Goal: Transaction & Acquisition: Purchase product/service

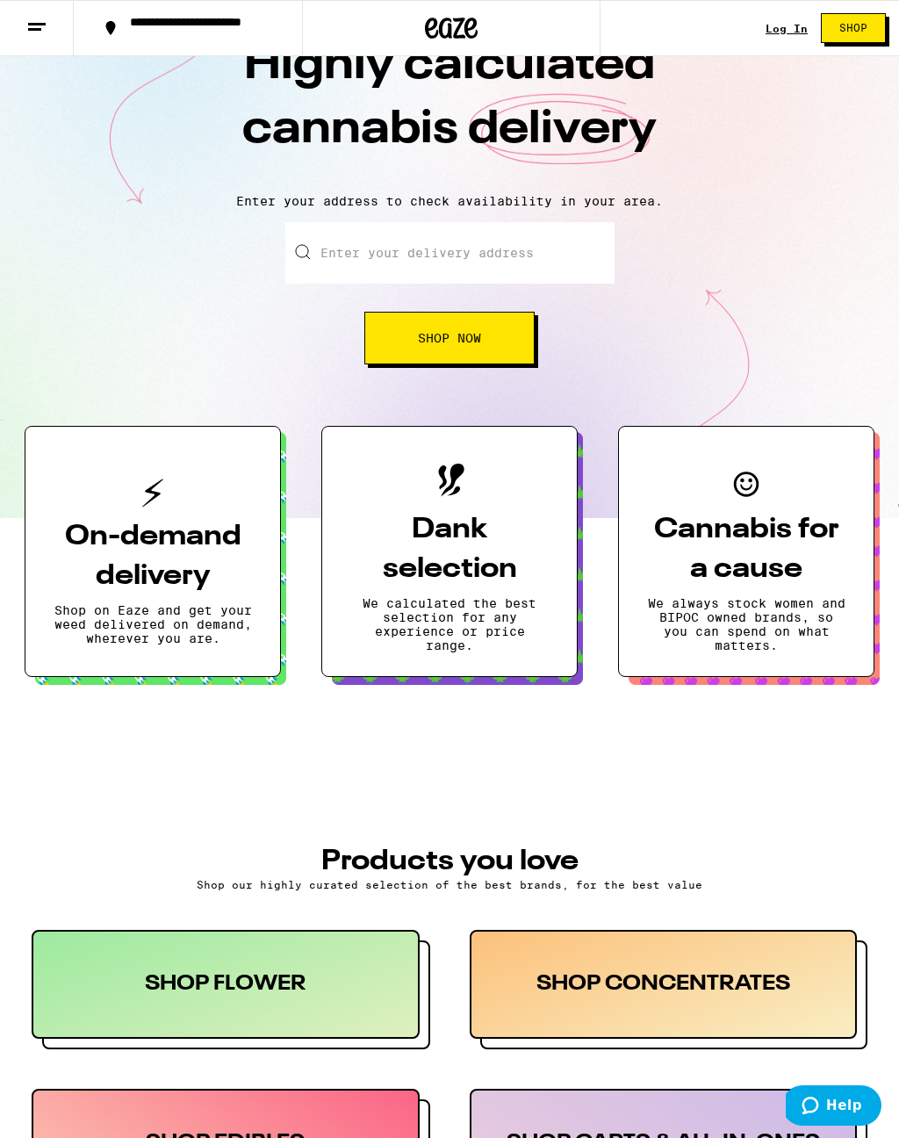
click at [358, 253] on input "Enter your delivery address" at bounding box center [449, 252] width 329 height 61
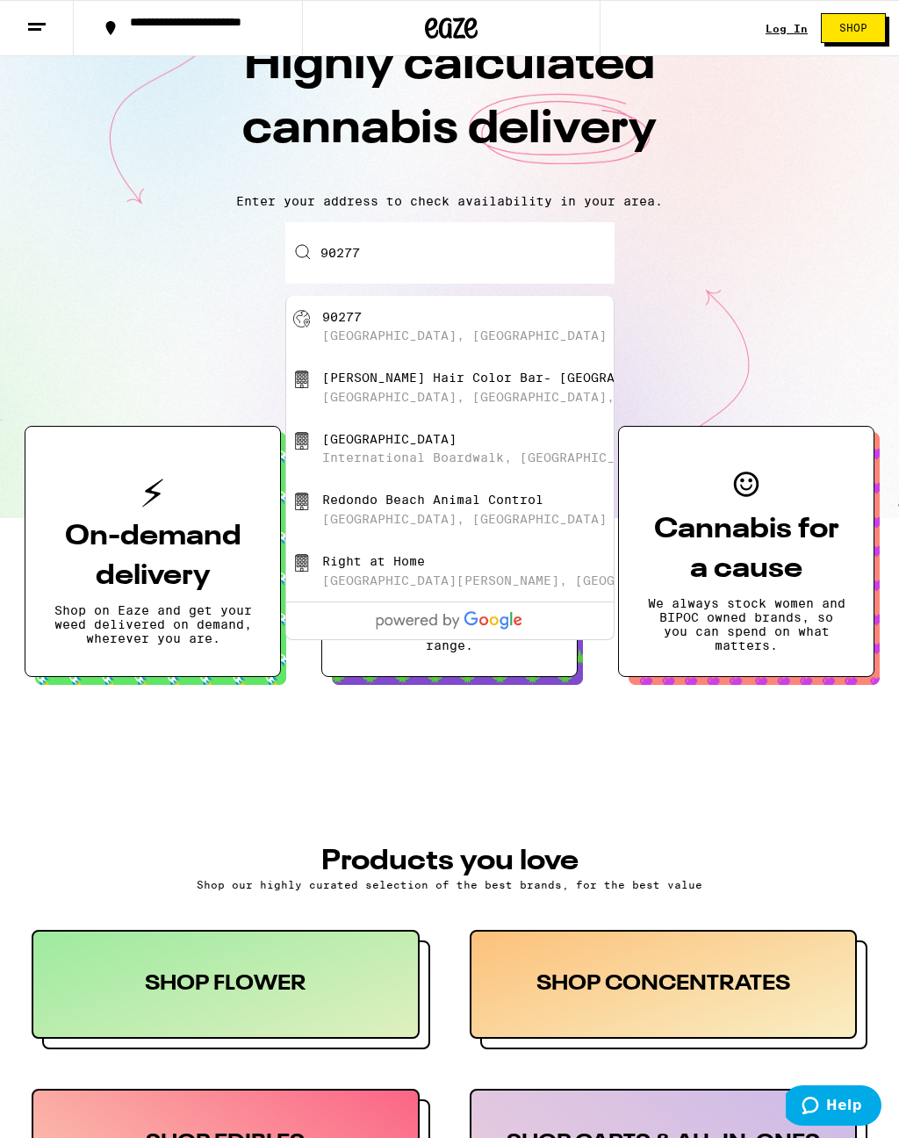
click at [384, 328] on div "[GEOGRAPHIC_DATA], [GEOGRAPHIC_DATA]" at bounding box center [478, 326] width 313 height 33
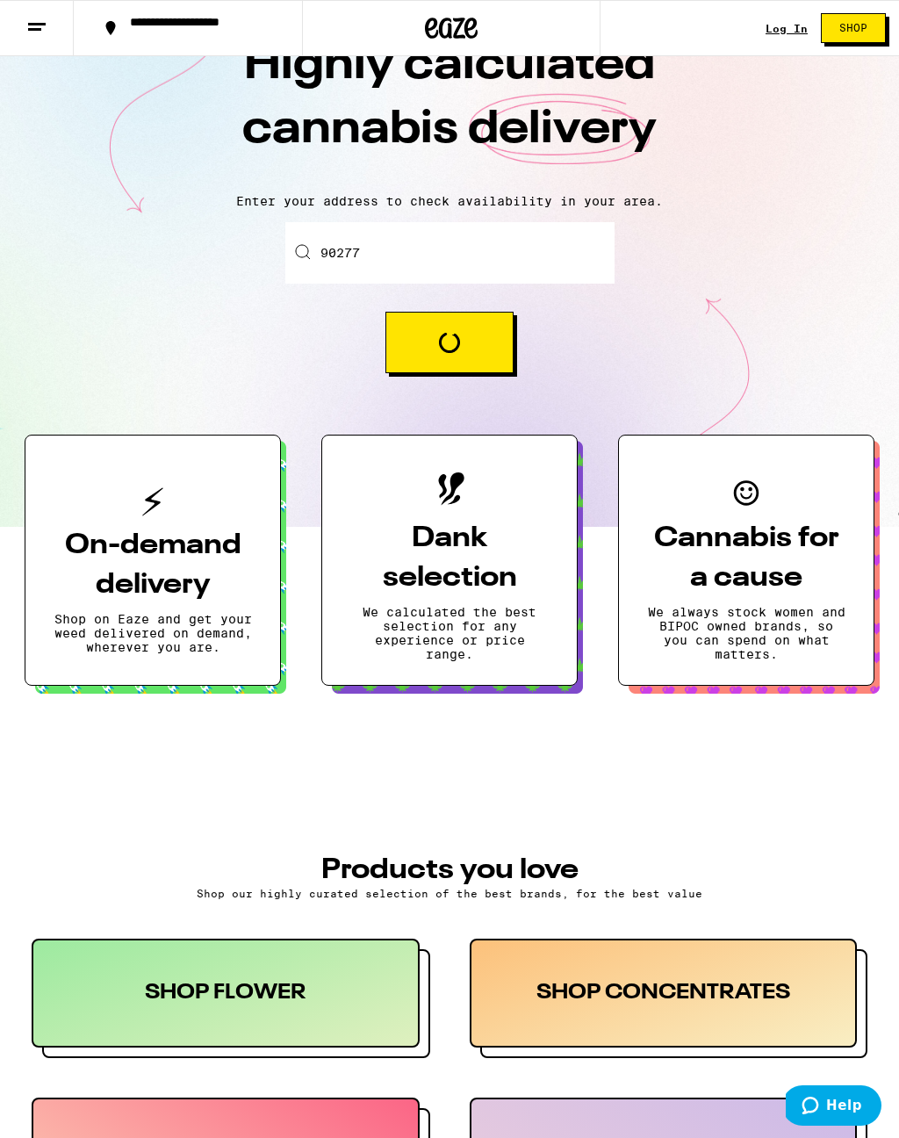
type input "[GEOGRAPHIC_DATA]"
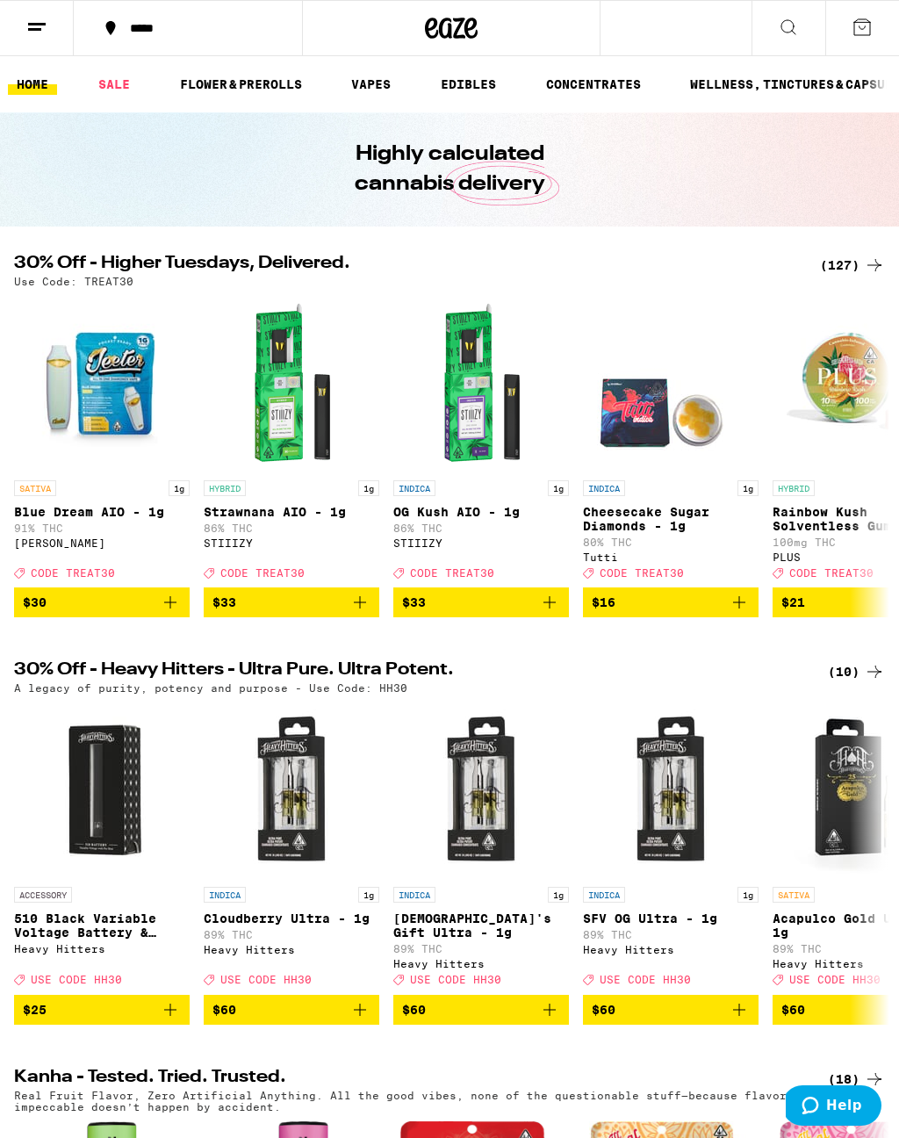
click at [853, 255] on div "(127)" at bounding box center [852, 265] width 65 height 21
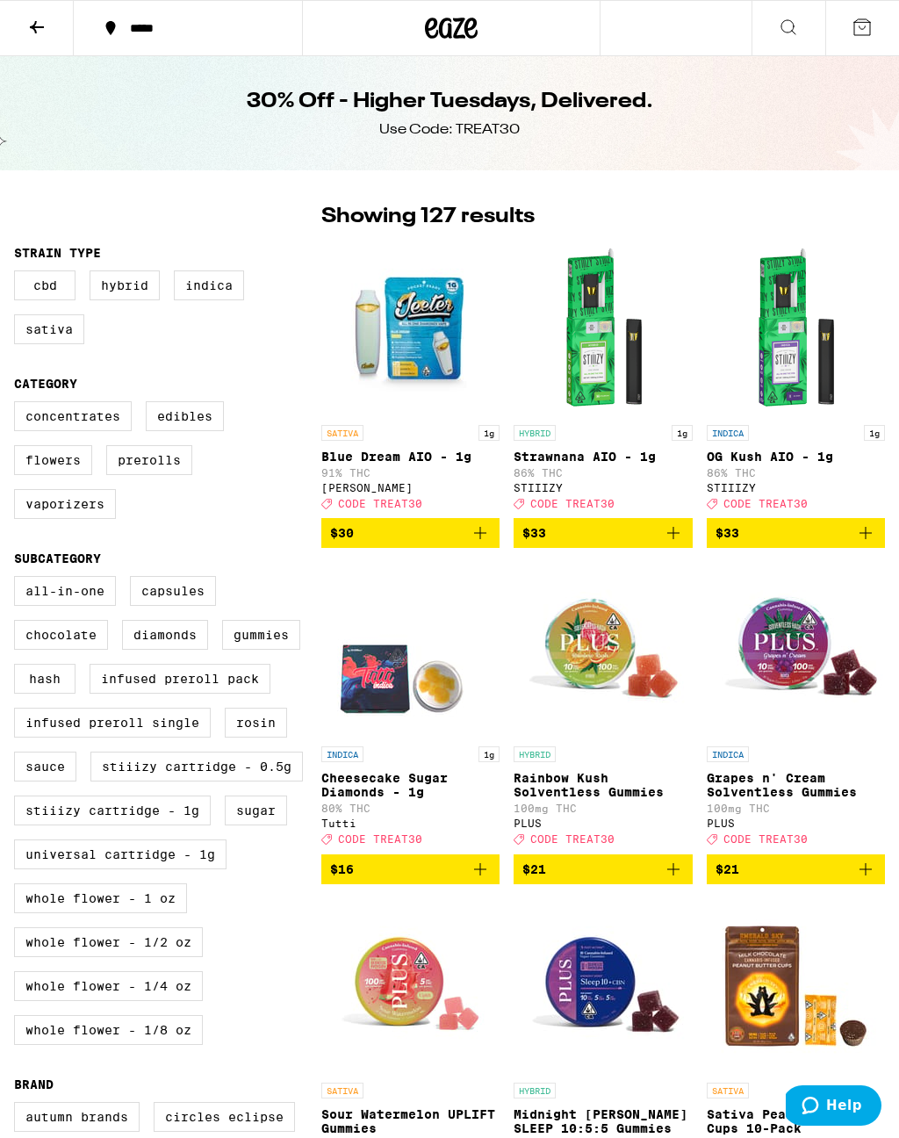
click at [197, 425] on label "Edibles" at bounding box center [185, 416] width 78 height 30
click at [18, 405] on input "Edibles" at bounding box center [18, 404] width 1 height 1
checkbox input "true"
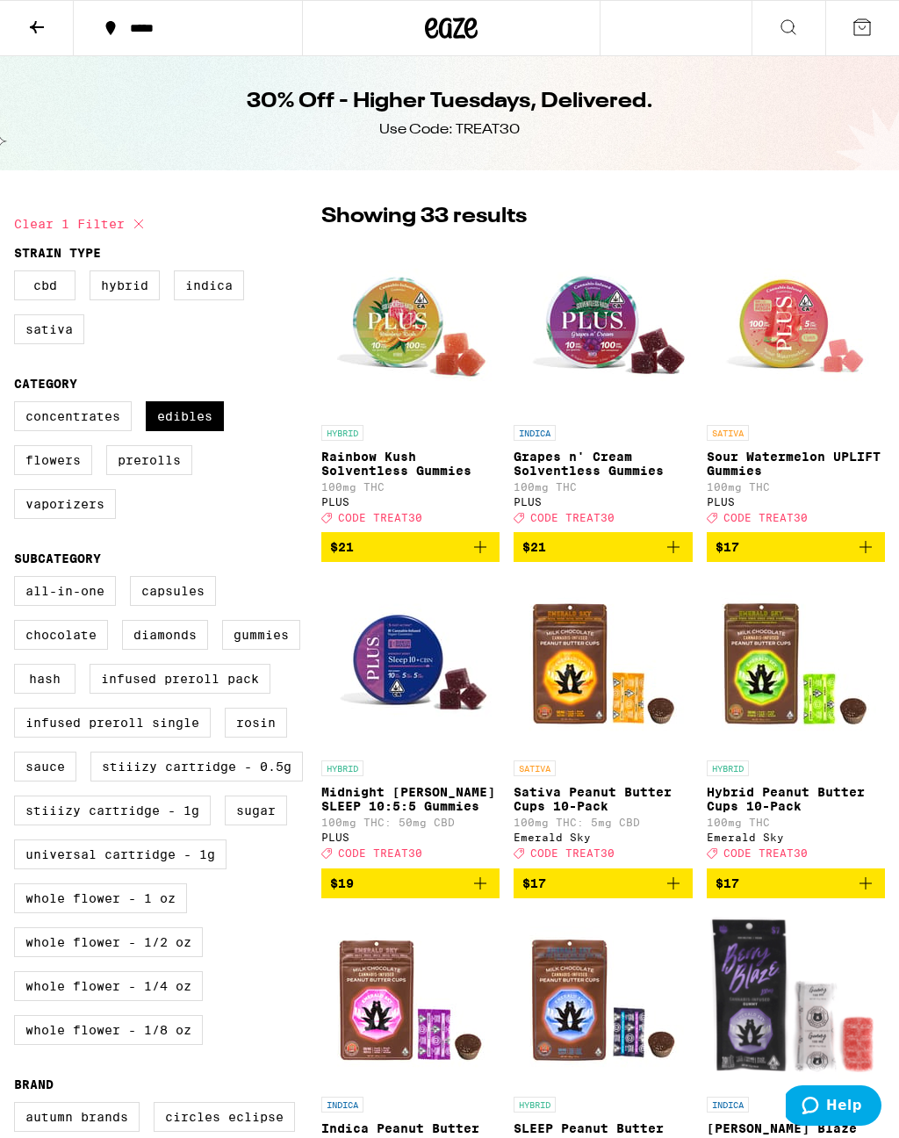
click at [90, 519] on label "Vaporizers" at bounding box center [65, 504] width 102 height 30
click at [18, 405] on input "Vaporizers" at bounding box center [18, 404] width 1 height 1
checkbox input "true"
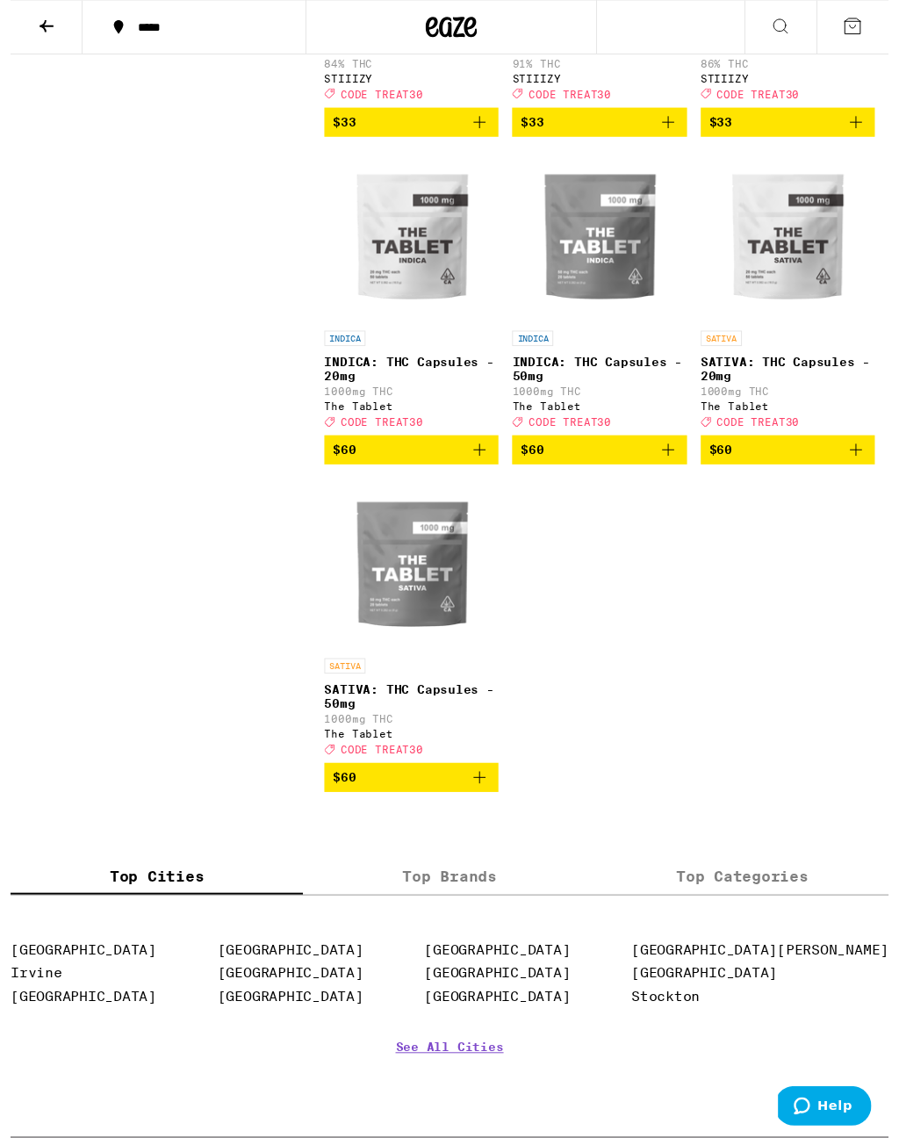
scroll to position [7440, 0]
click at [627, 329] on img "Open page for INDICA: THC Capsules - 50mg from The Tablet" at bounding box center [603, 242] width 176 height 176
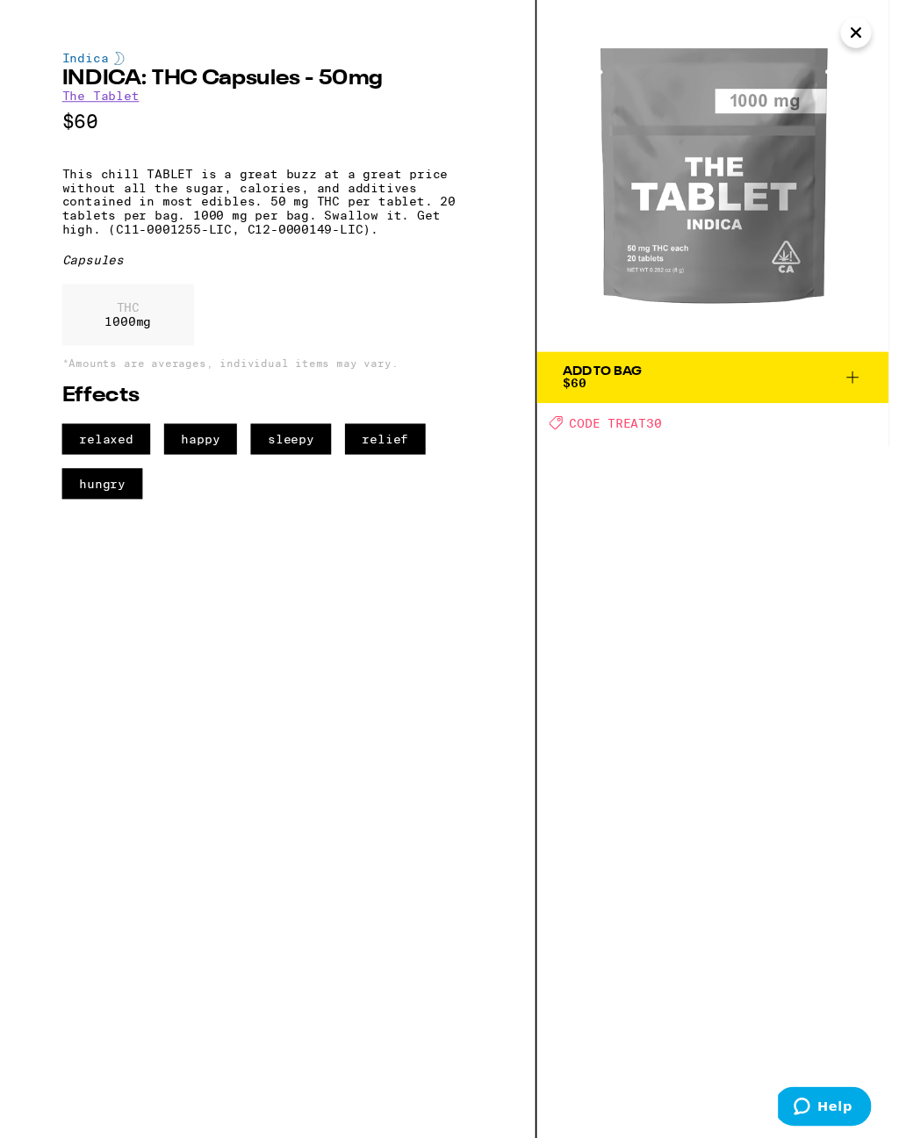
click at [871, 36] on button "Close" at bounding box center [866, 34] width 32 height 32
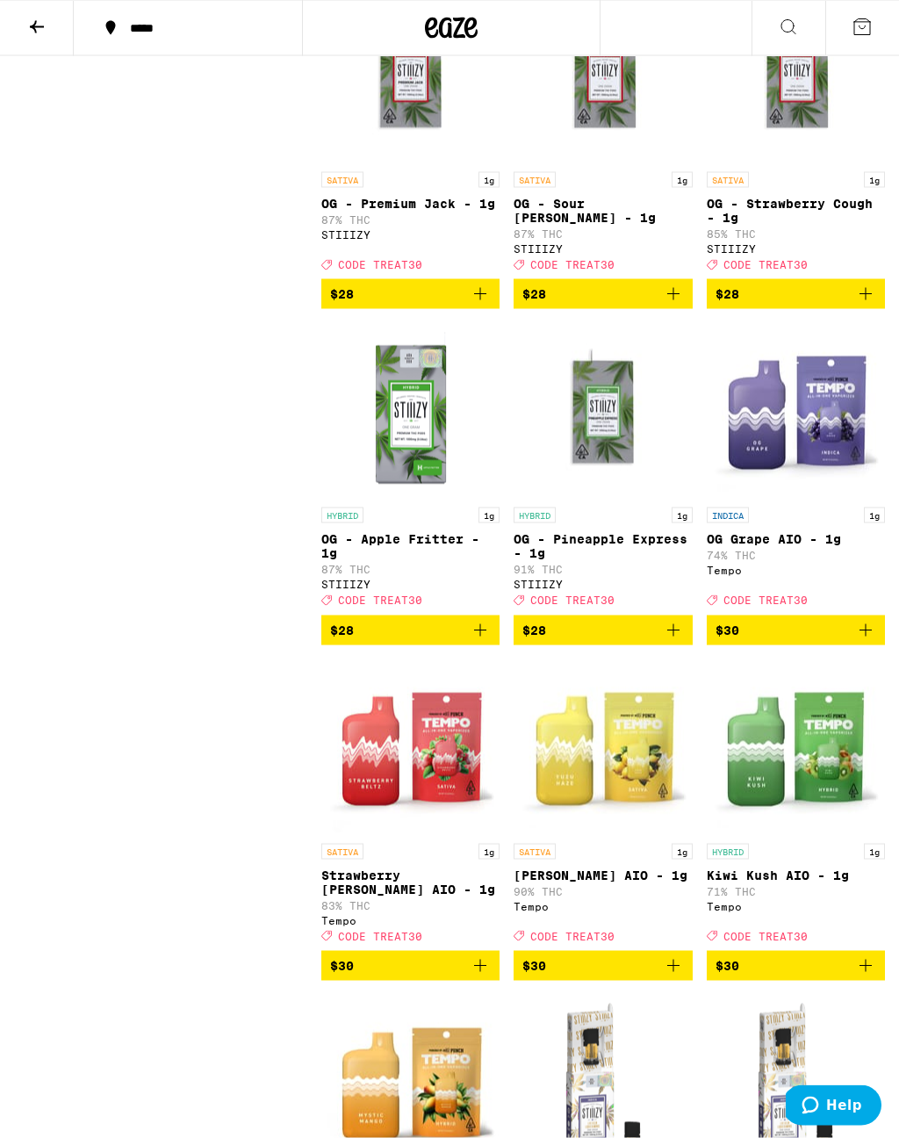
scroll to position [5256, 0]
